Goal: Check status: Check status

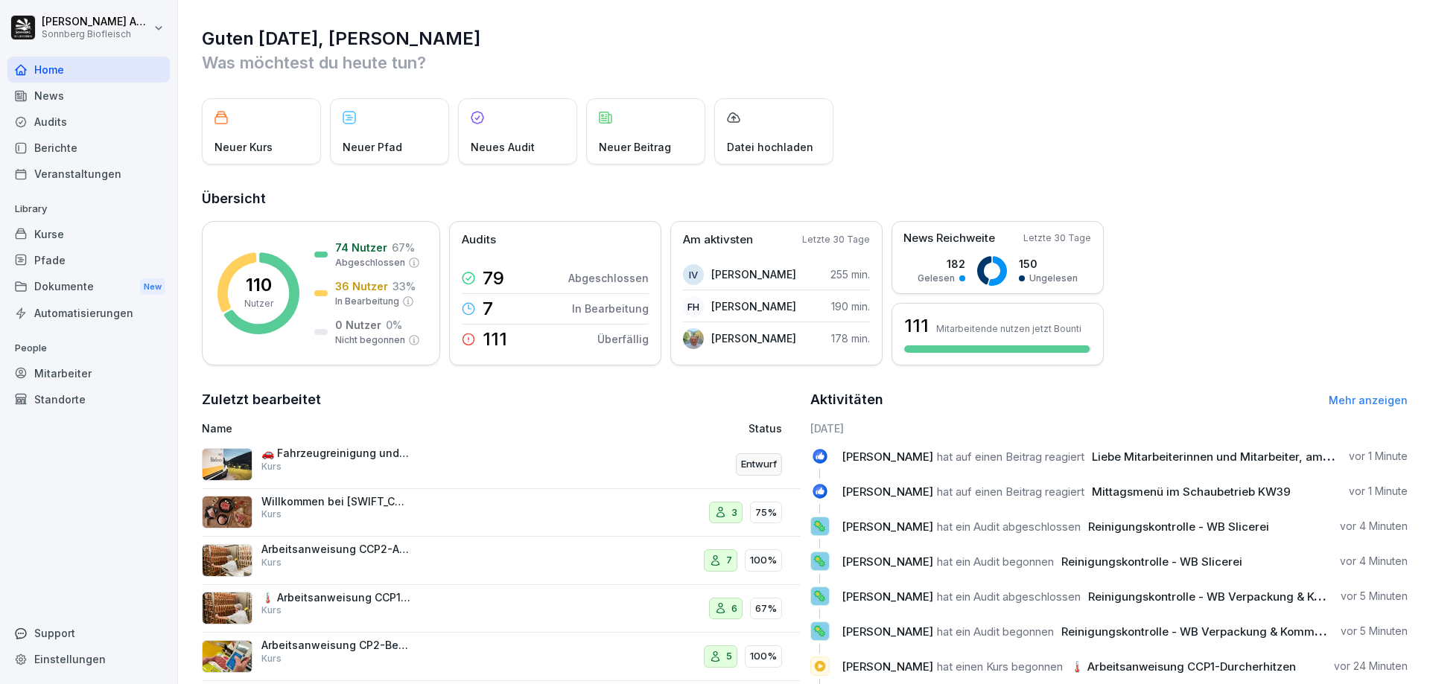
click at [73, 227] on div "Kurse" at bounding box center [88, 234] width 162 height 26
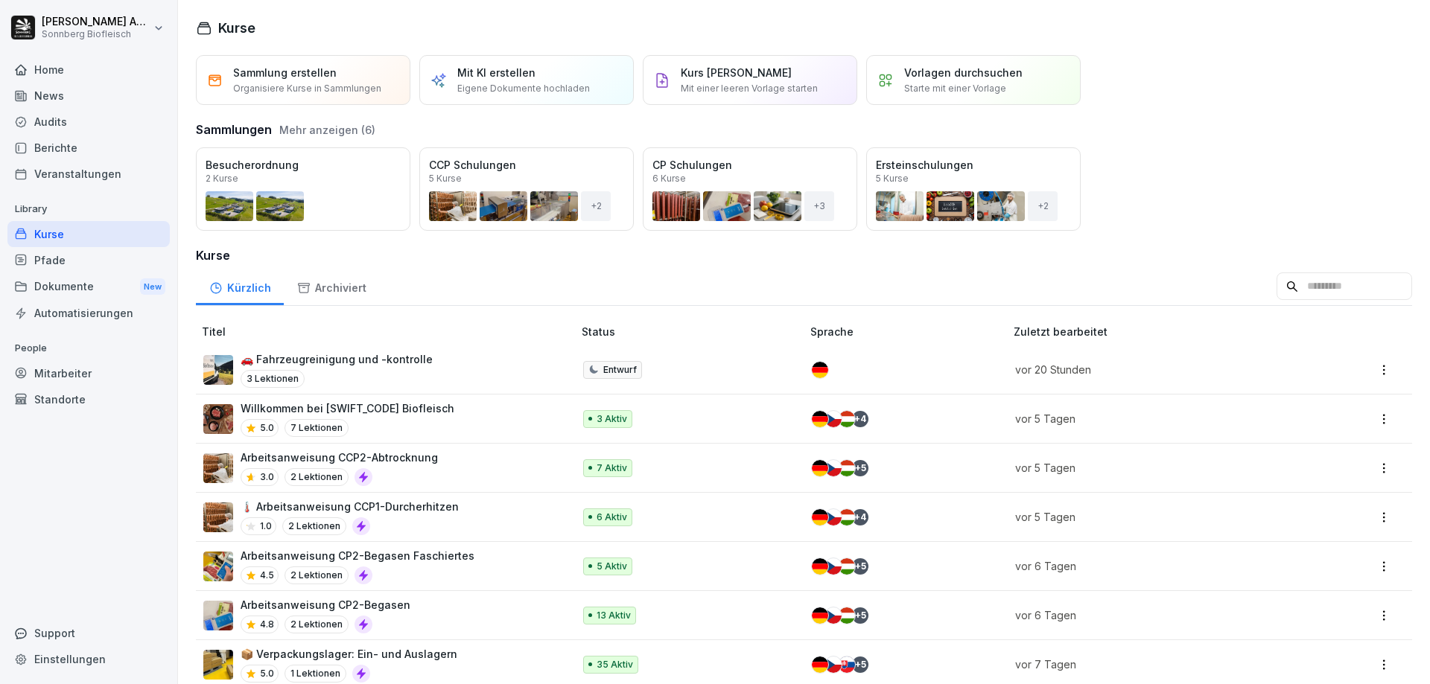
click at [1352, 285] on input at bounding box center [1344, 287] width 136 height 28
type input "*******"
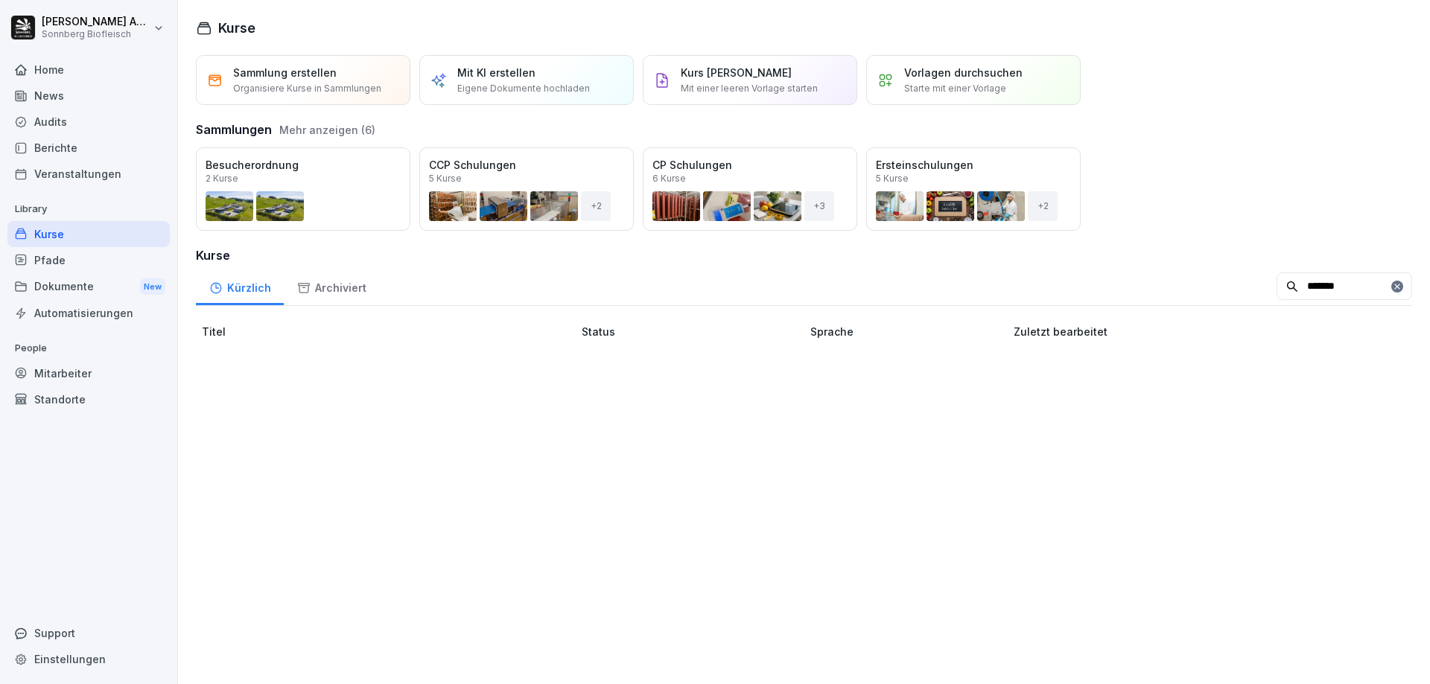
drag, startPoint x: 1323, startPoint y: 289, endPoint x: 1196, endPoint y: 283, distance: 126.7
click at [1196, 283] on div "Kürzlich Archiviert *******" at bounding box center [804, 286] width 1216 height 39
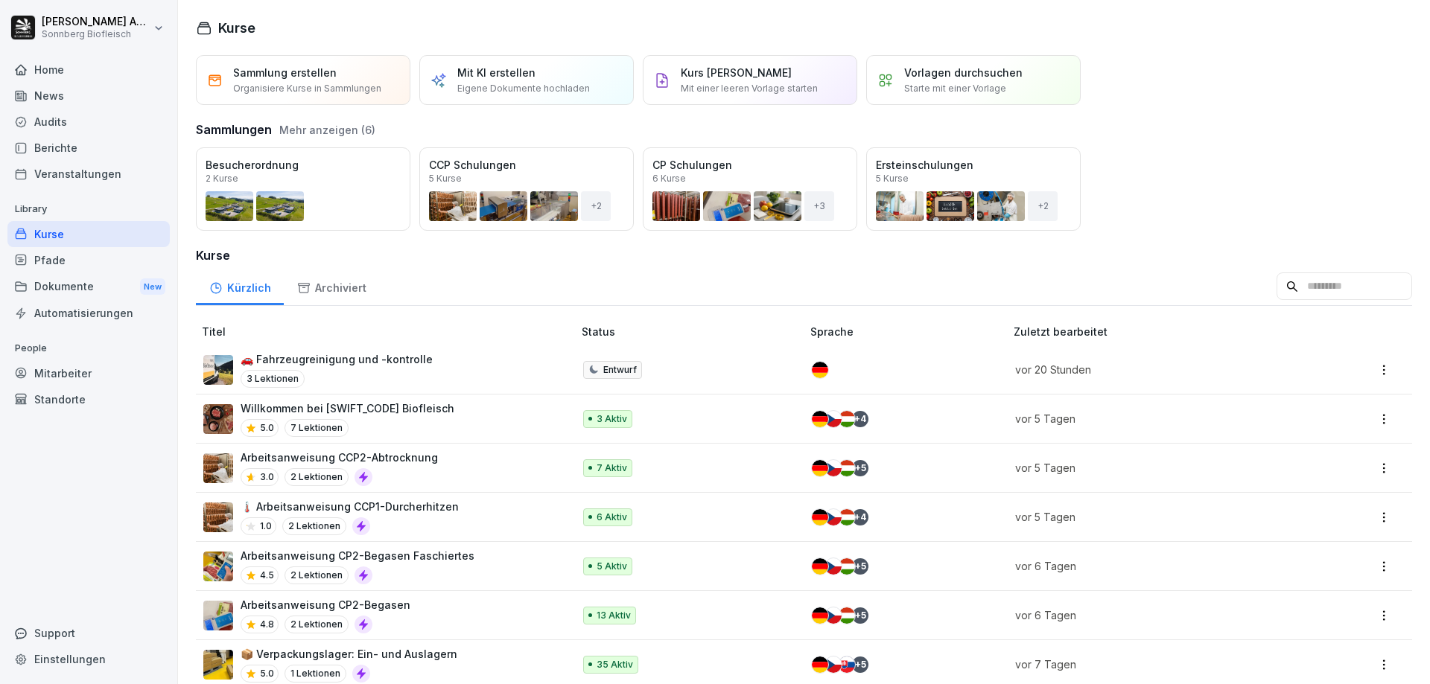
scroll to position [74, 0]
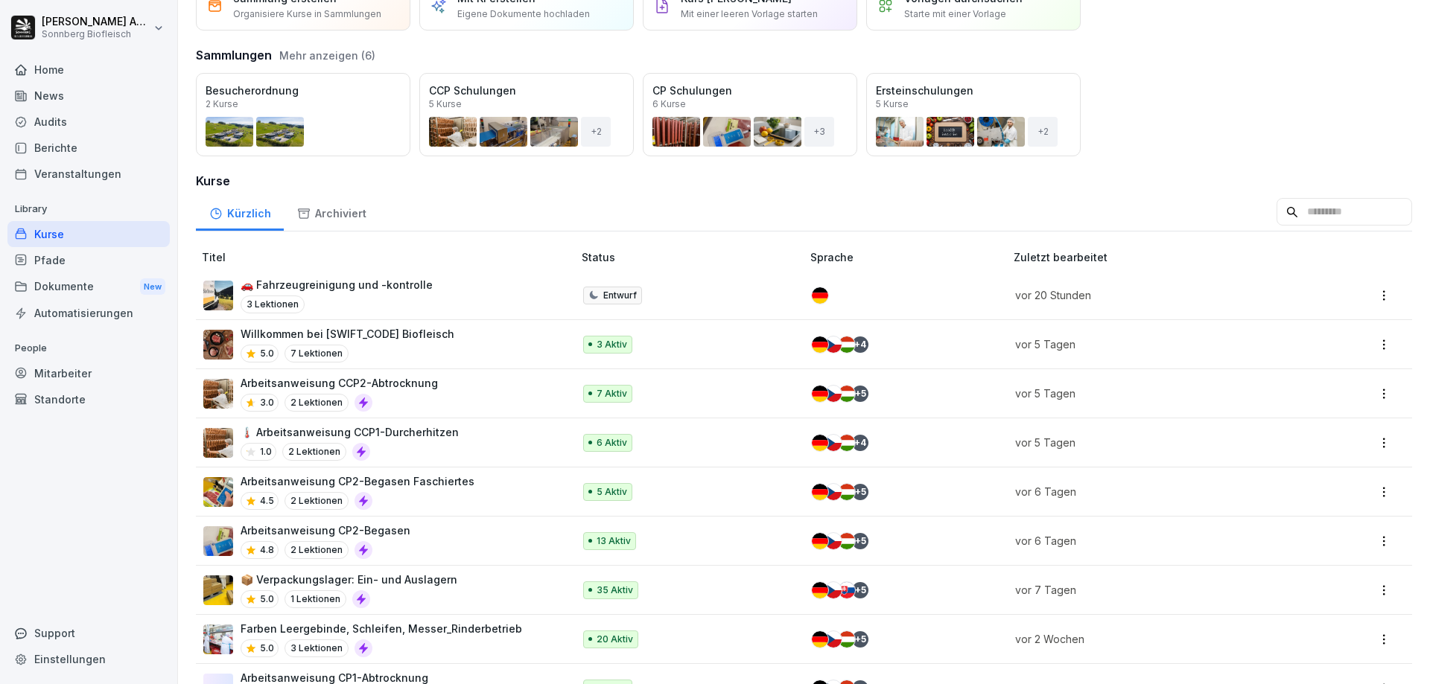
click at [1043, 251] on p "Zuletzt bearbeitet" at bounding box center [1162, 257] width 296 height 16
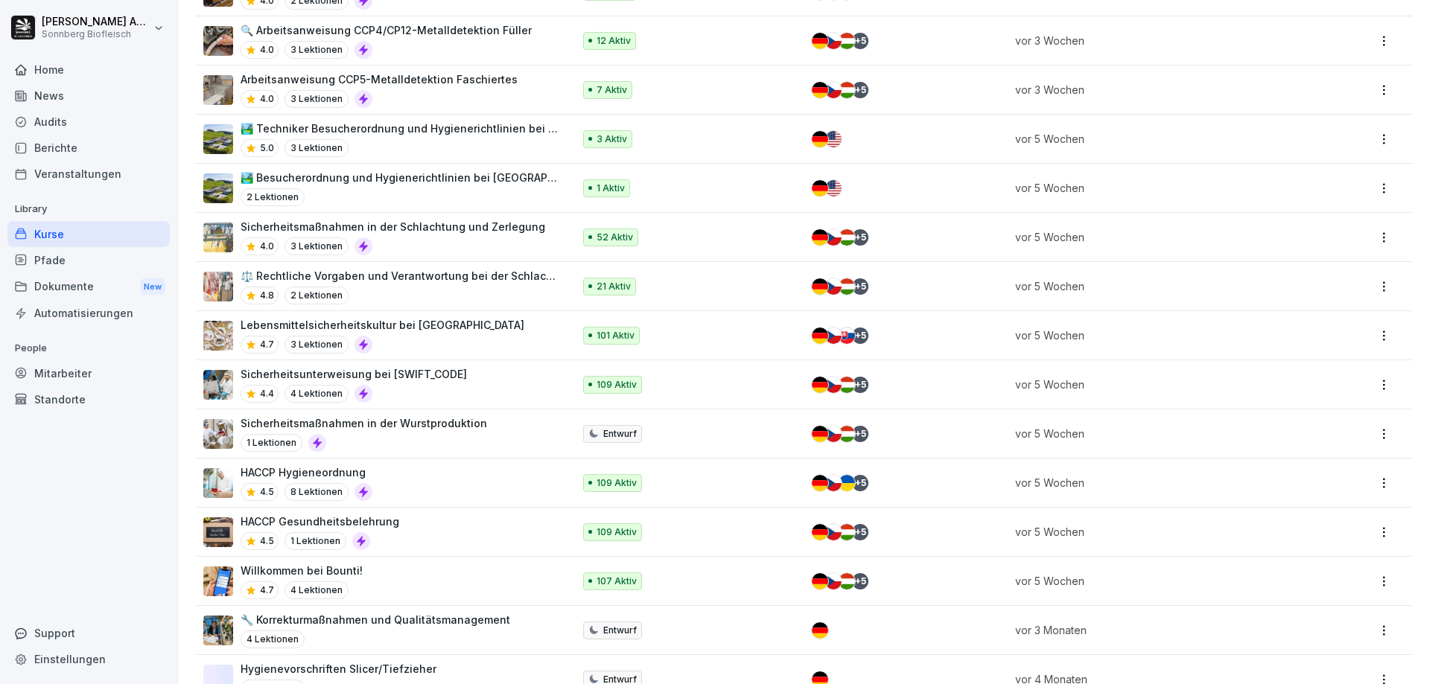
scroll to position [1109, 0]
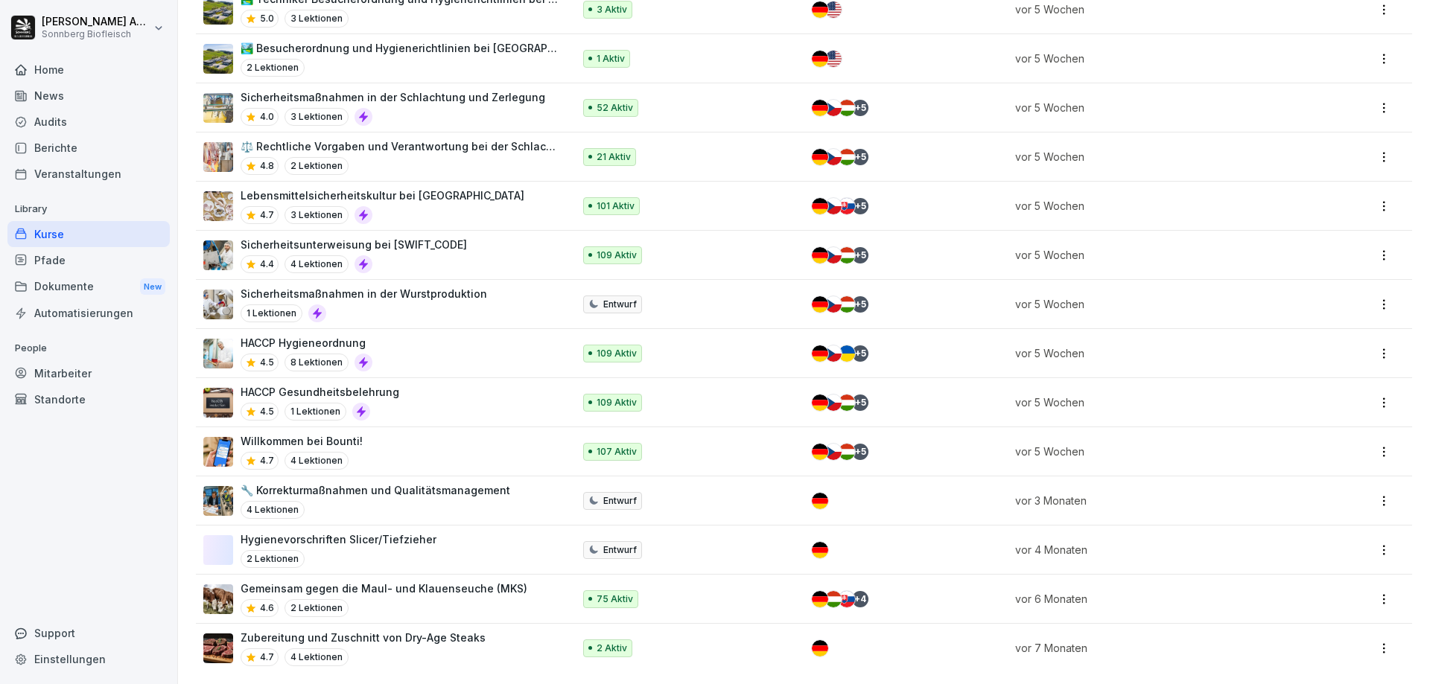
click at [1375, 640] on html "Benjamin Anibas Sonnberg Biofleisch Home News Audits Berichte Veranstaltungen L…" at bounding box center [715, 342] width 1430 height 684
click at [1300, 605] on div "Löschen" at bounding box center [1300, 608] width 159 height 28
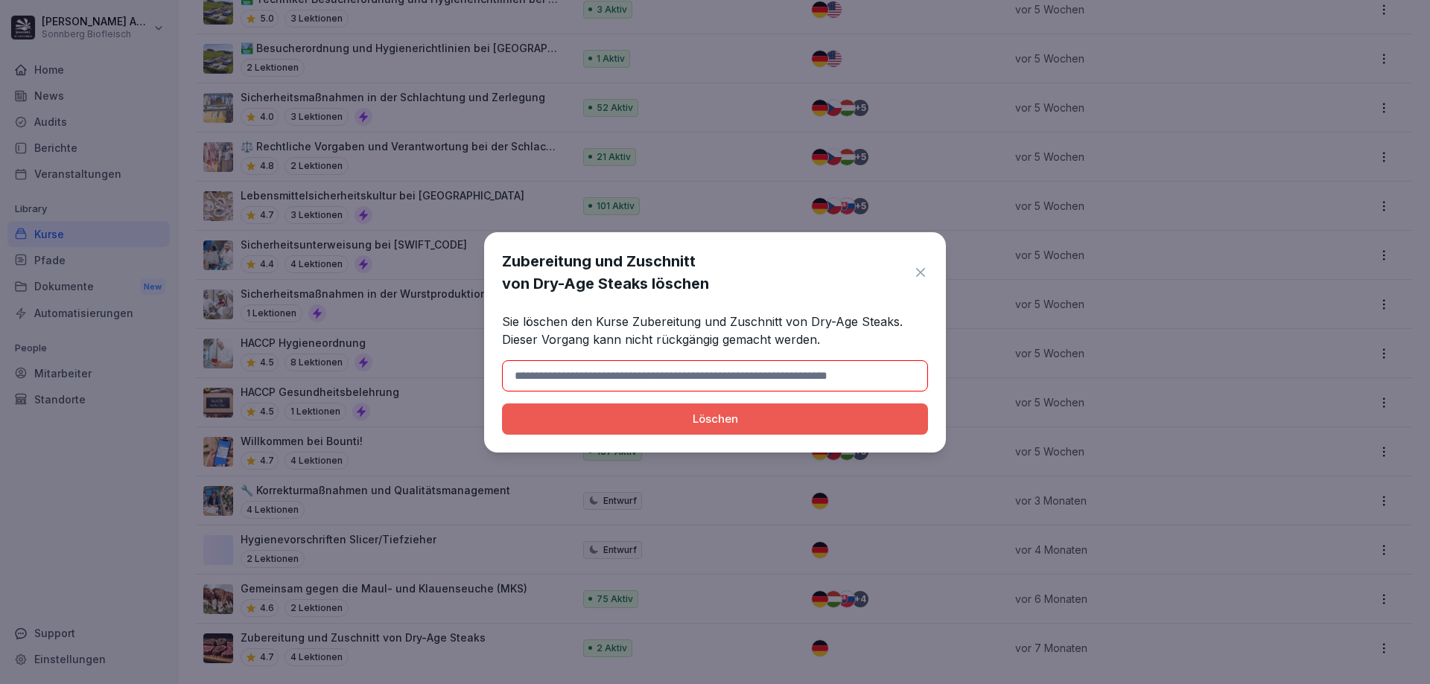
click at [684, 411] on div "Löschen" at bounding box center [715, 419] width 402 height 16
drag, startPoint x: 843, startPoint y: 273, endPoint x: 503, endPoint y: 271, distance: 339.6
click at [503, 271] on h1 "Zubereitung und Zuschnitt von Dry-Age Steaks löschen" at bounding box center [704, 272] width 404 height 45
copy h1 "Zubereitung und Zuschnitt von Dry-Age Steaks"
click at [550, 371] on input at bounding box center [715, 375] width 426 height 31
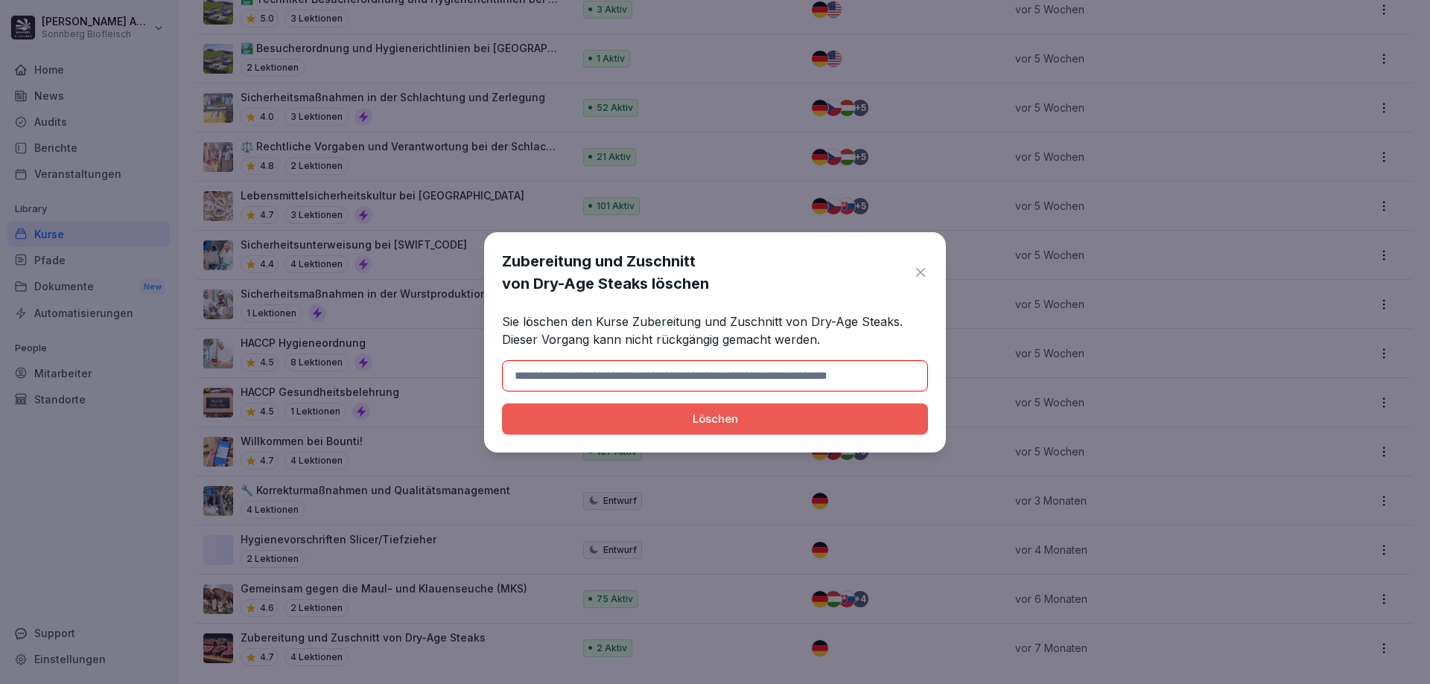
paste input "**********"
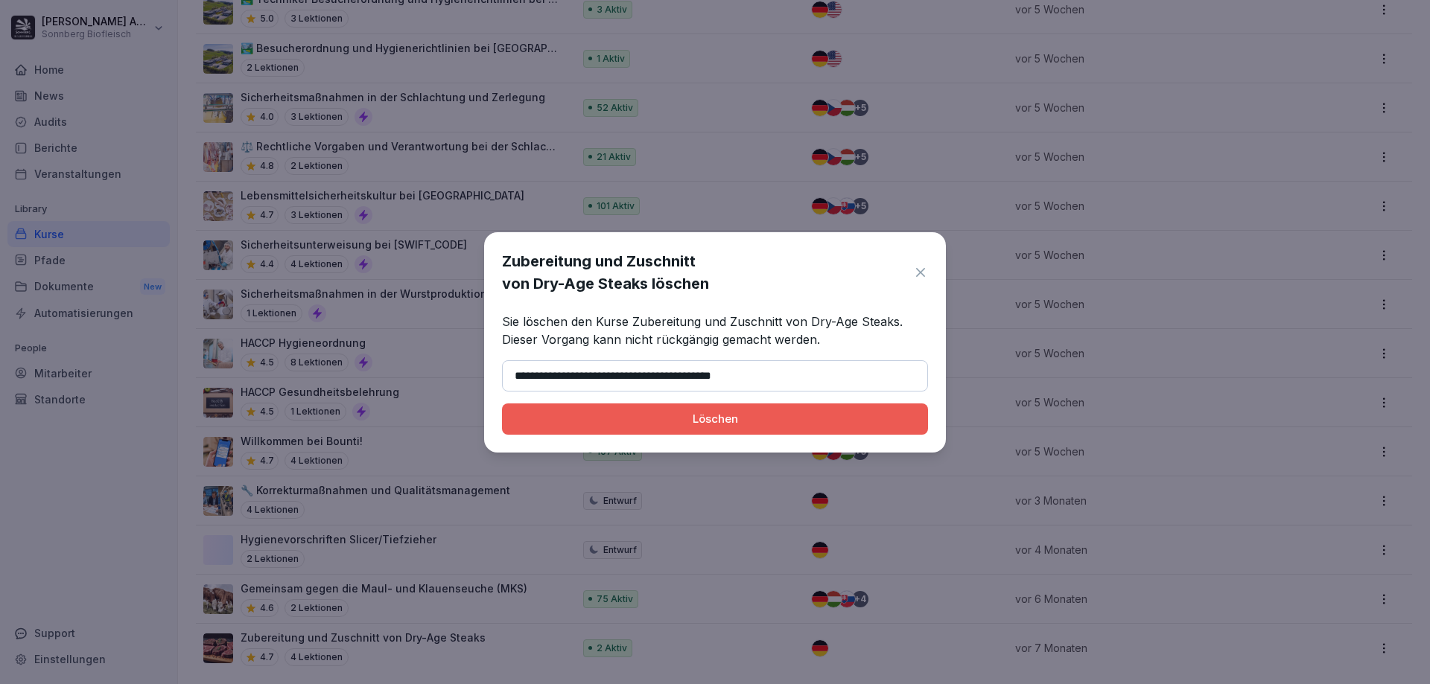
type input "**********"
click at [575, 411] on div "Löschen" at bounding box center [715, 419] width 402 height 16
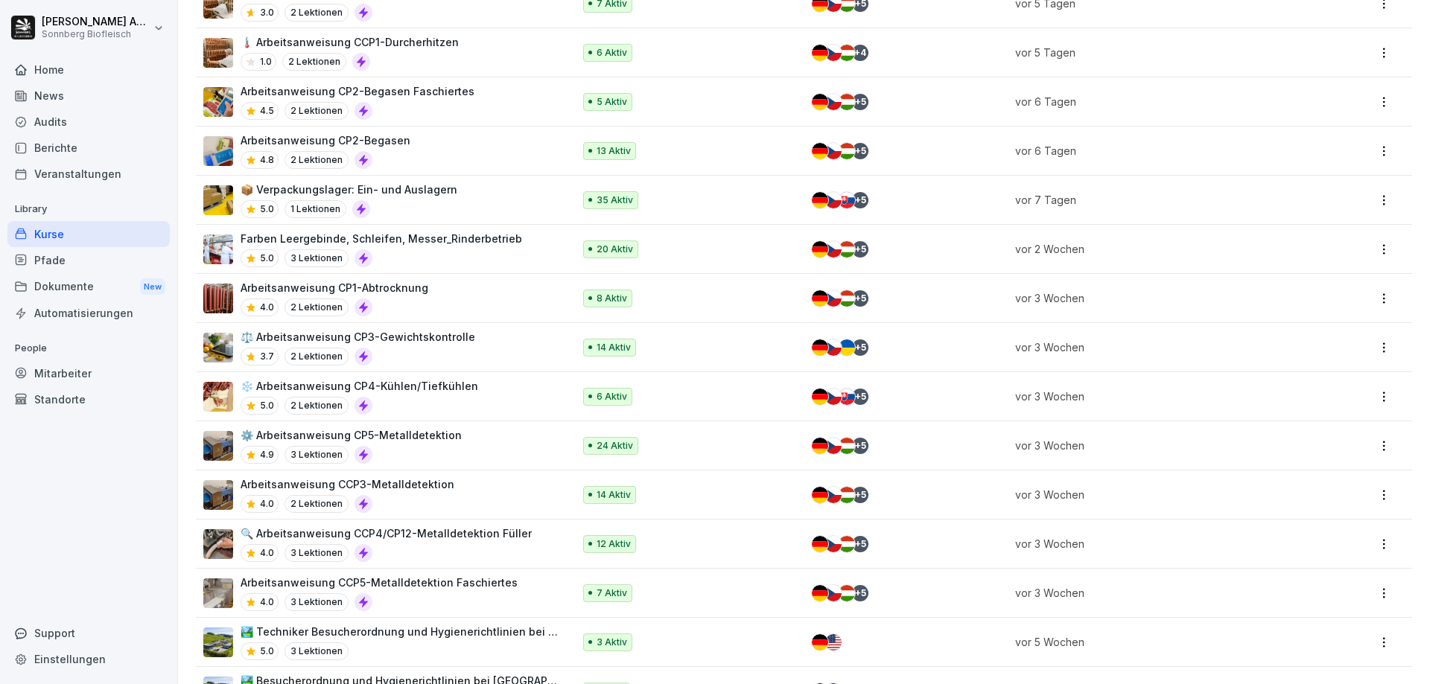
scroll to position [316, 0]
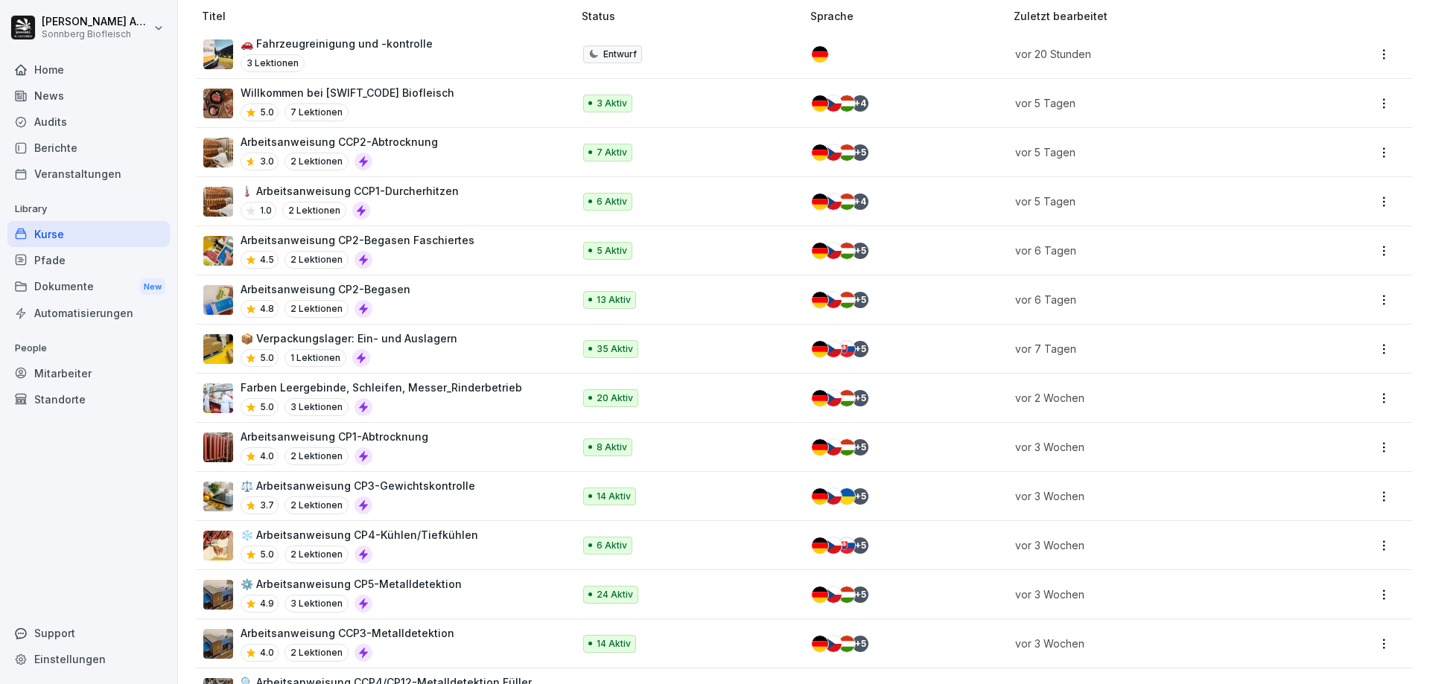
click at [426, 398] on div "5.0 3 Lektionen" at bounding box center [382, 407] width 282 height 18
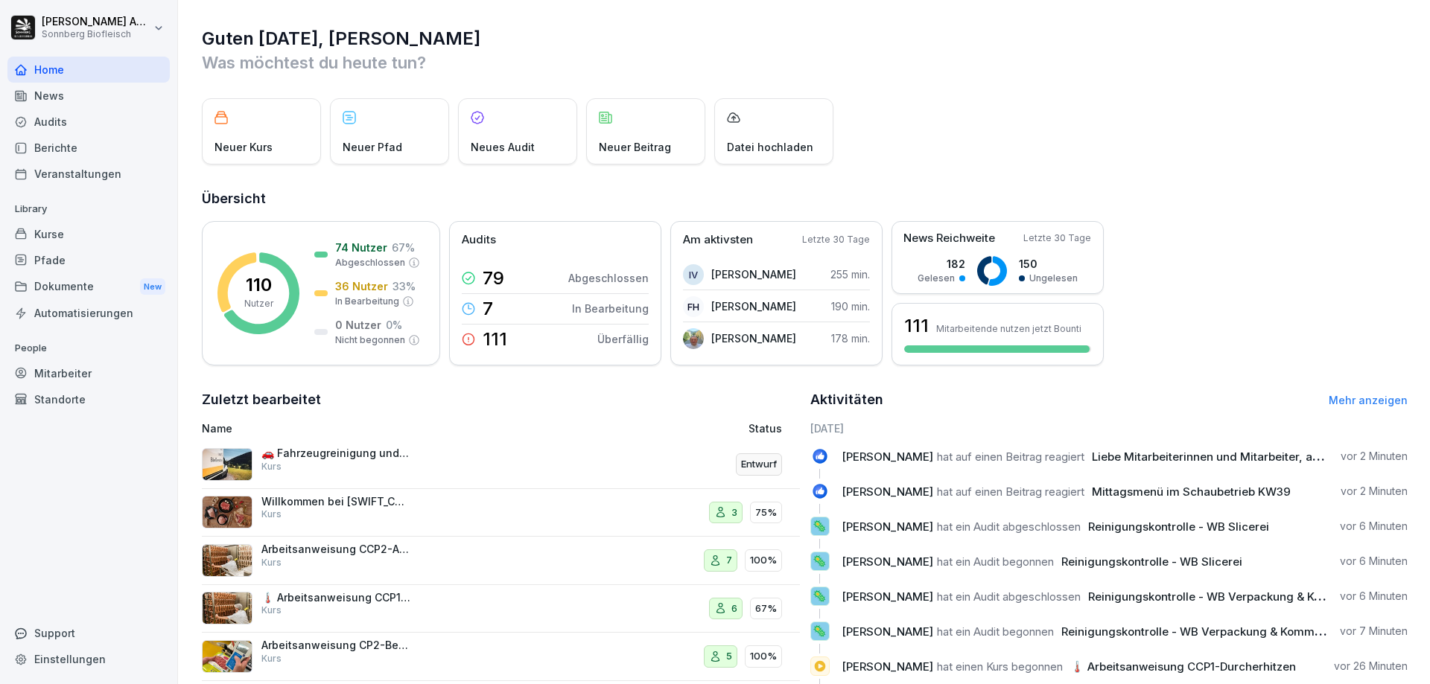
scroll to position [83, 0]
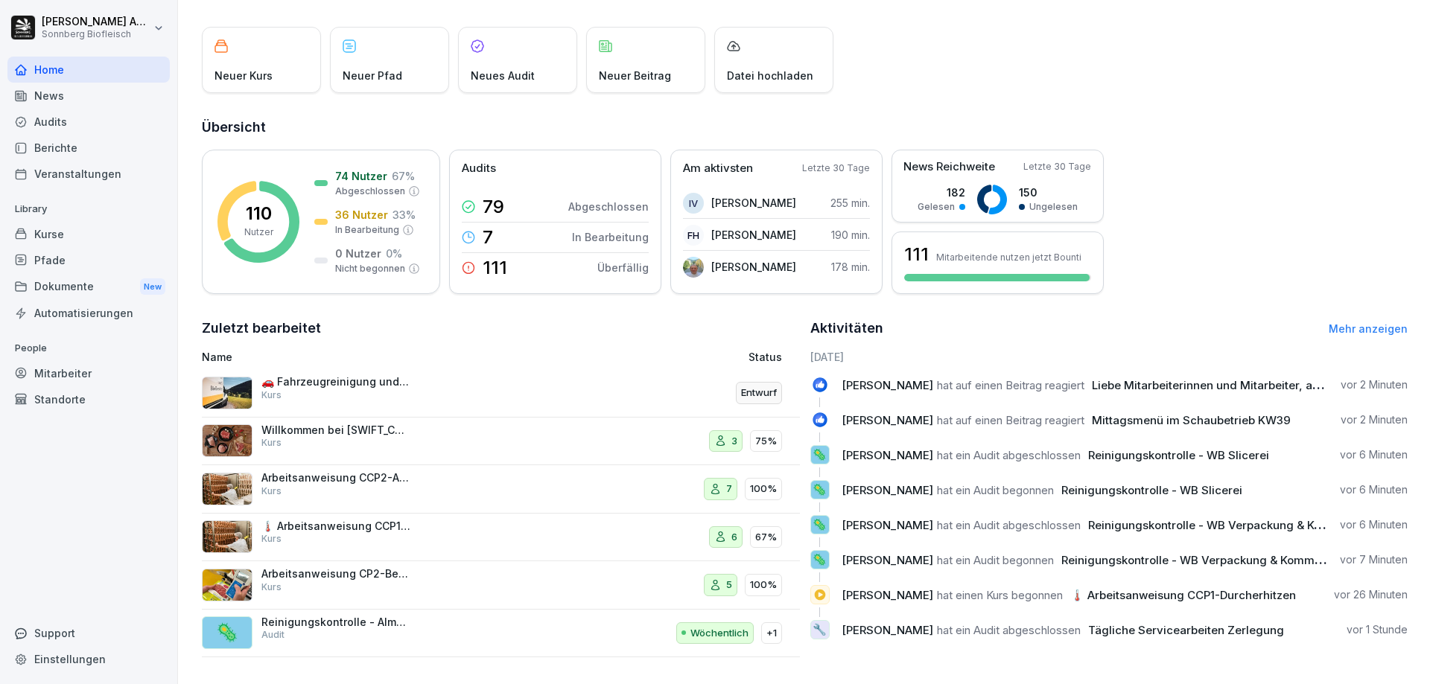
click at [71, 143] on div "Berichte" at bounding box center [88, 148] width 162 height 26
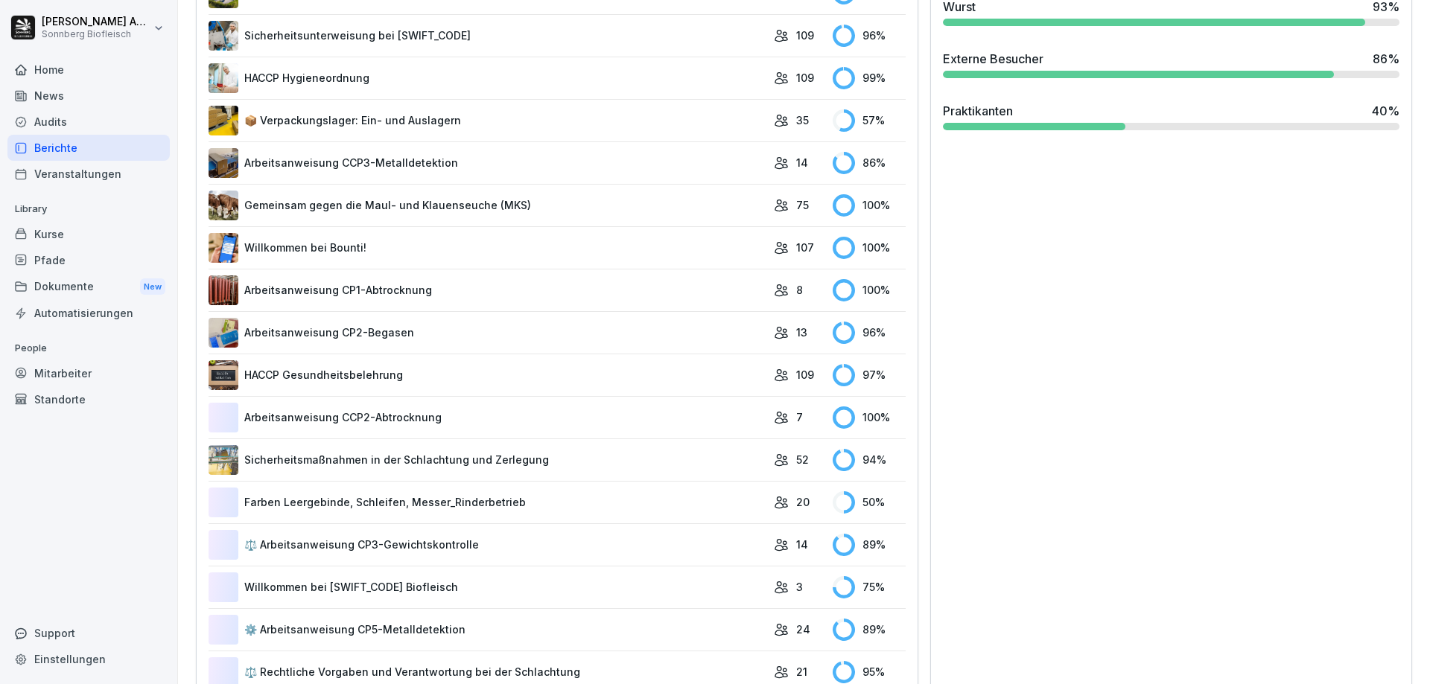
scroll to position [678, 0]
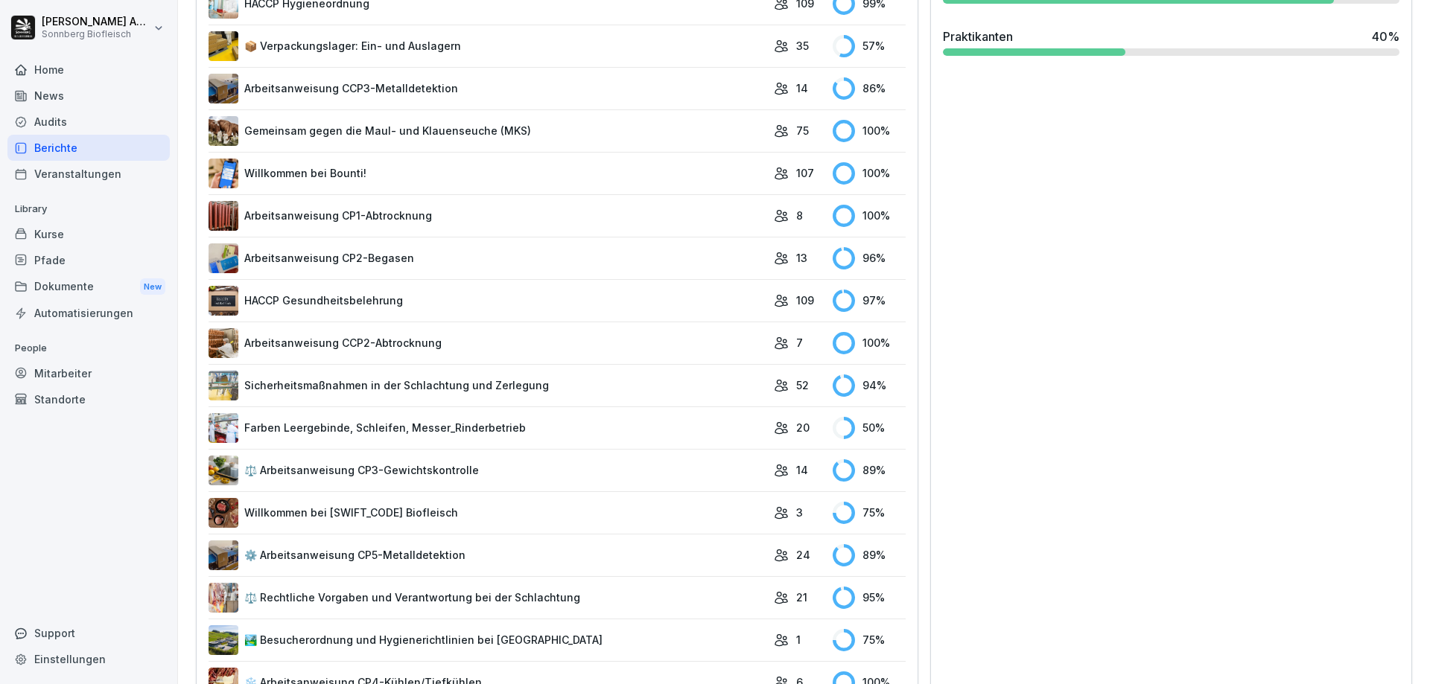
click at [406, 429] on link "Farben Leergebinde, Schleifen, Messer_Rinderbetrieb" at bounding box center [488, 428] width 558 height 30
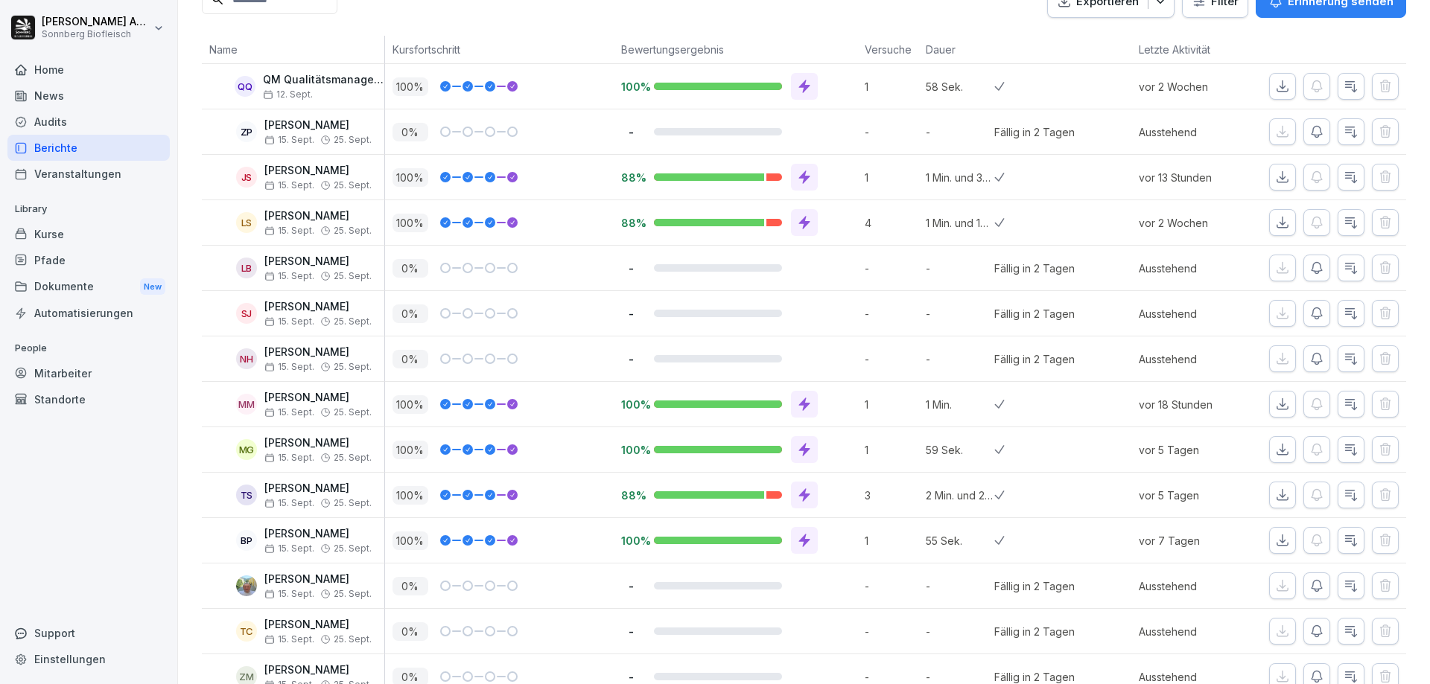
scroll to position [546, 0]
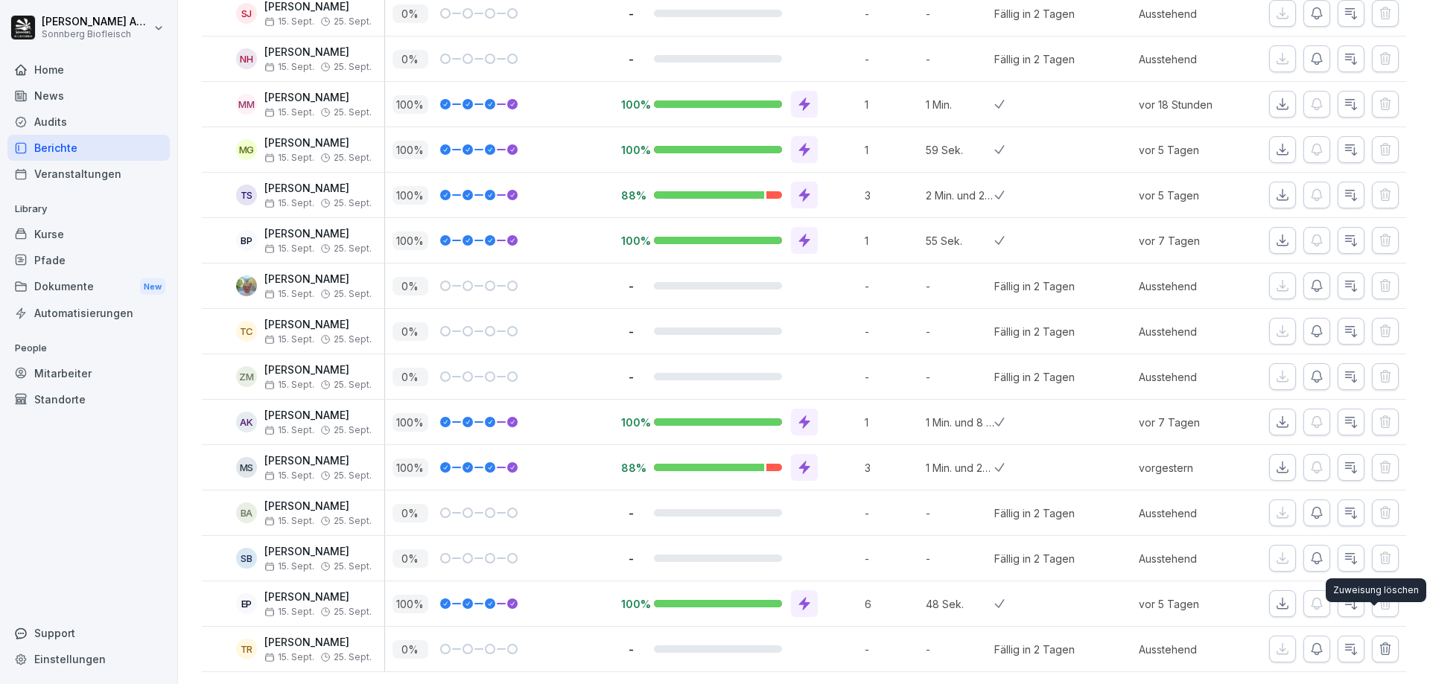
click at [1381, 642] on icon "button" at bounding box center [1385, 649] width 15 height 15
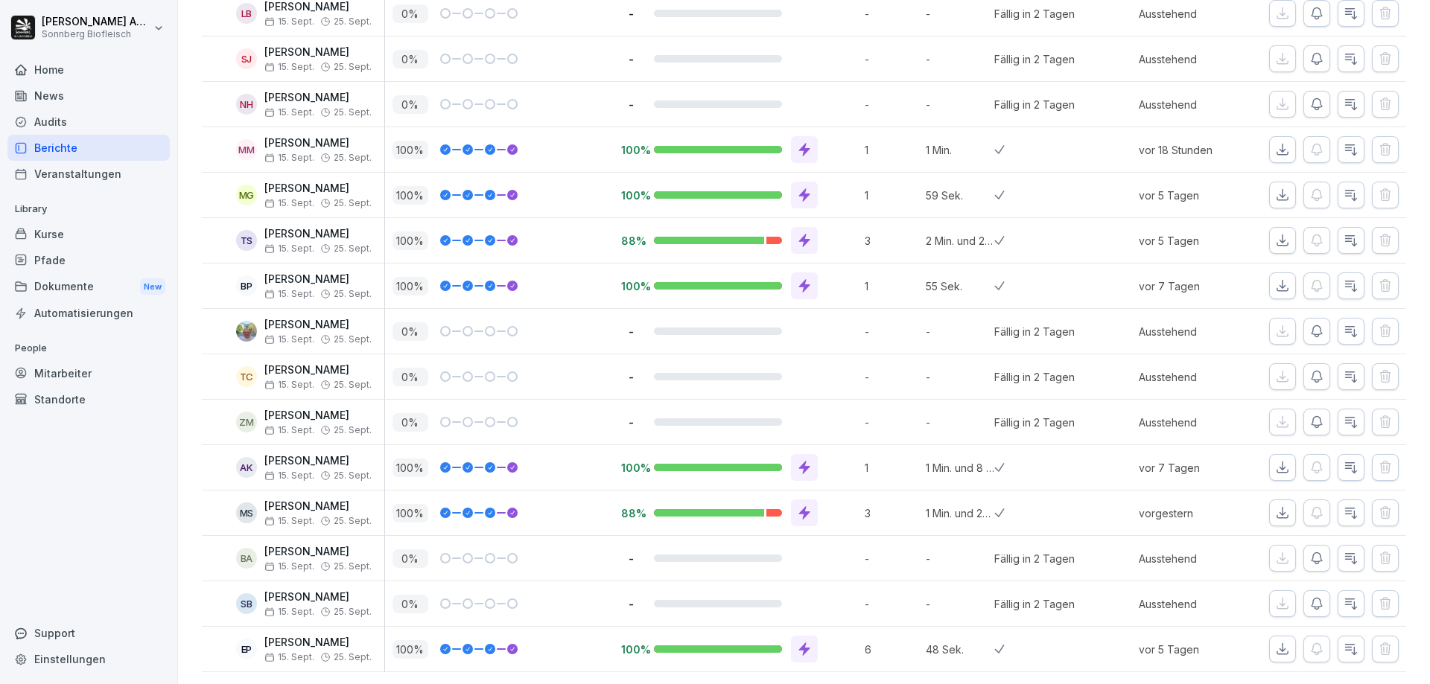
scroll to position [500, 0]
click at [768, 597] on div "-" at bounding box center [739, 604] width 236 height 14
click at [308, 607] on span "15. Sept." at bounding box center [289, 612] width 50 height 10
click at [1261, 582] on tr "SB [PERSON_NAME] [DATE]. Sept. 0 % - - - Fällig in 2 Tagen Ausstehend" at bounding box center [804, 604] width 1204 height 45
click at [1212, 592] on div "Ausstehend" at bounding box center [1188, 604] width 115 height 45
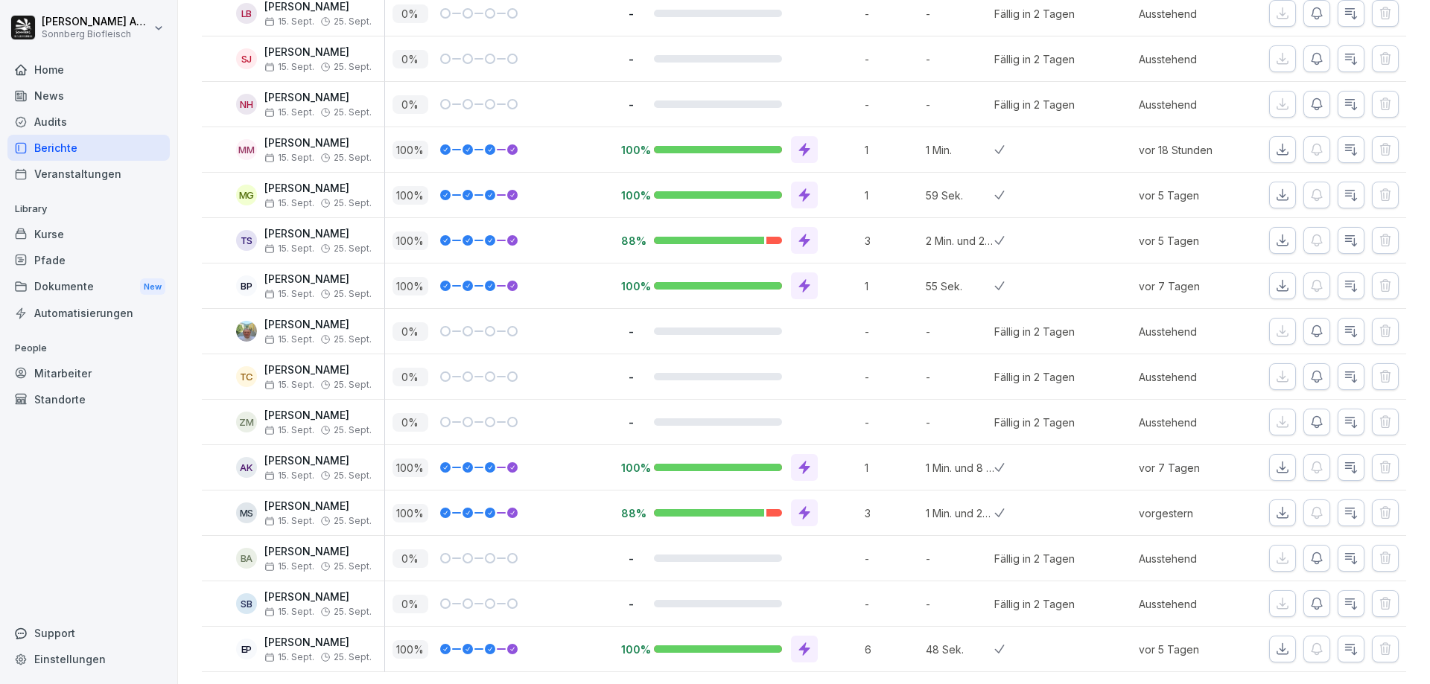
click at [1345, 597] on icon "button" at bounding box center [1350, 604] width 15 height 15
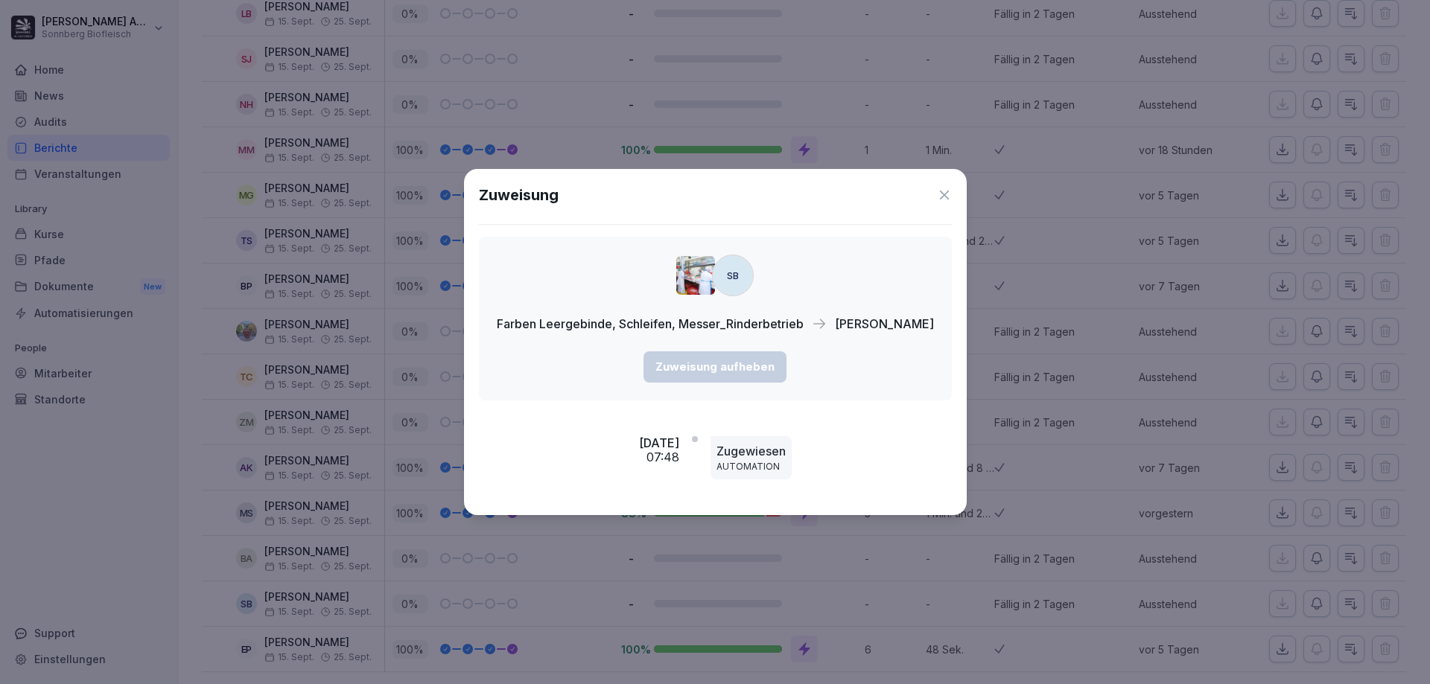
click at [937, 193] on icon at bounding box center [944, 195] width 15 height 15
